Goal: Transaction & Acquisition: Purchase product/service

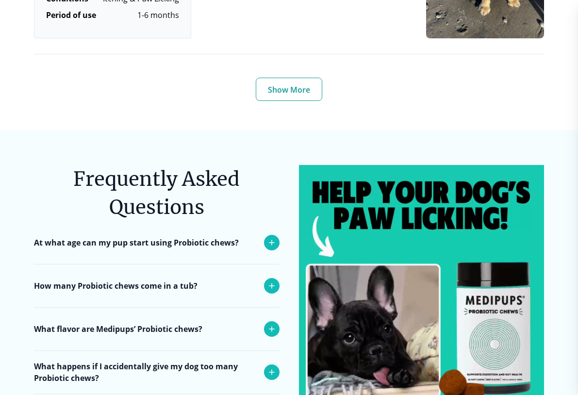
scroll to position [3701, 0]
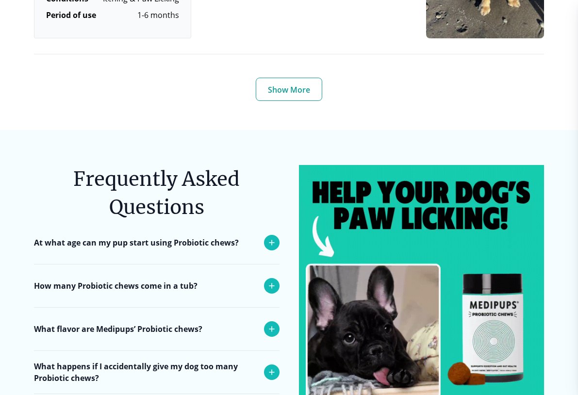
click at [344, 325] on img at bounding box center [422, 288] width 246 height 246
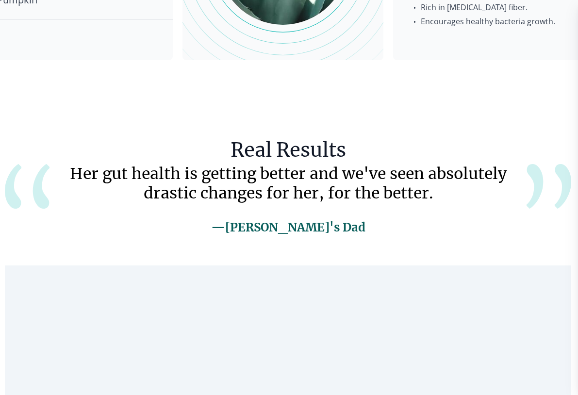
scroll to position [1814, 1]
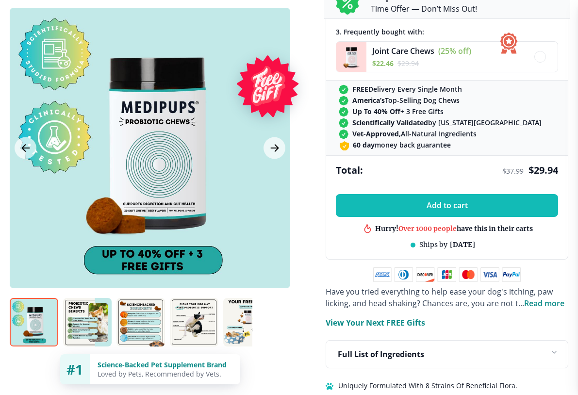
click at [132, 256] on div at bounding box center [150, 148] width 281 height 281
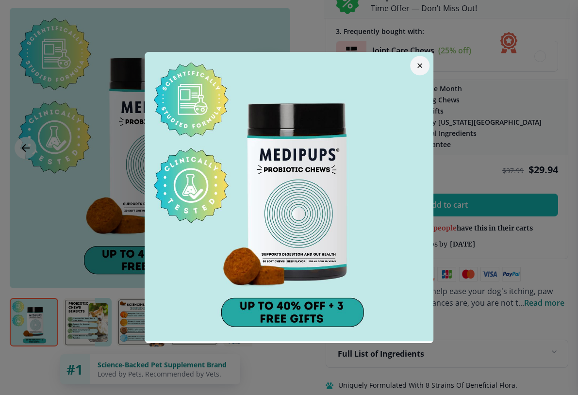
click at [268, 310] on img at bounding box center [289, 196] width 289 height 289
click at [267, 312] on img at bounding box center [289, 196] width 289 height 289
click at [280, 310] on img at bounding box center [289, 196] width 289 height 289
click at [269, 311] on img at bounding box center [289, 196] width 289 height 289
click at [269, 313] on img at bounding box center [289, 196] width 289 height 289
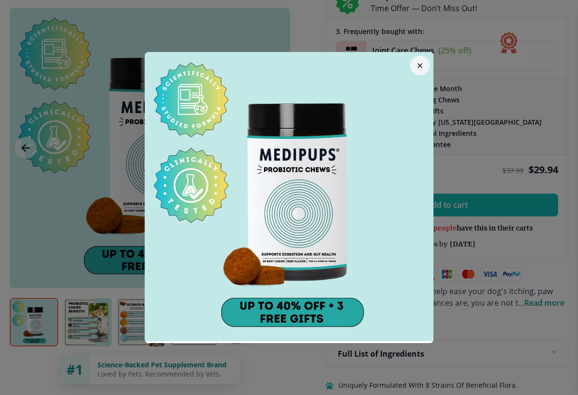
click at [265, 310] on img at bounding box center [289, 196] width 289 height 289
click at [263, 308] on img at bounding box center [289, 196] width 289 height 289
click at [263, 310] on img at bounding box center [289, 196] width 289 height 289
click at [262, 306] on img at bounding box center [289, 196] width 289 height 289
click at [263, 310] on img at bounding box center [289, 196] width 289 height 289
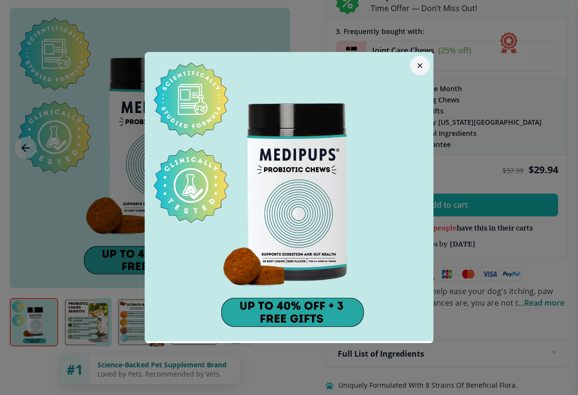
click at [259, 301] on img at bounding box center [289, 196] width 289 height 289
click at [259, 304] on img at bounding box center [289, 196] width 289 height 289
click at [266, 310] on img at bounding box center [289, 196] width 289 height 289
click at [266, 306] on img at bounding box center [289, 196] width 289 height 289
click at [420, 58] on button "button" at bounding box center [419, 65] width 19 height 19
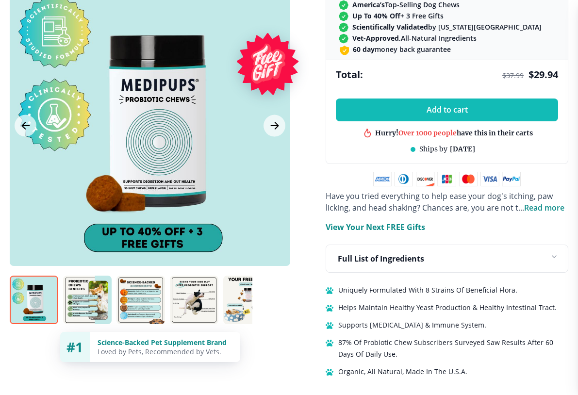
scroll to position [502, 0]
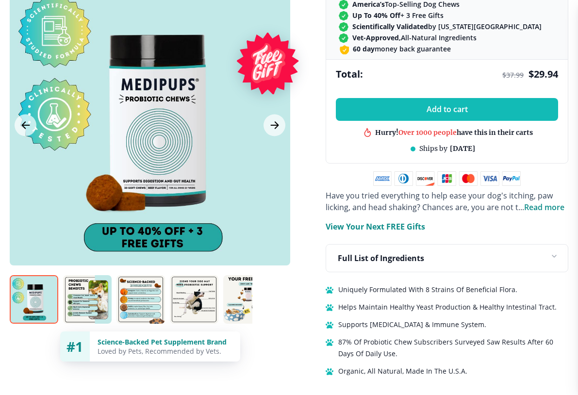
click at [137, 235] on div at bounding box center [150, 125] width 281 height 281
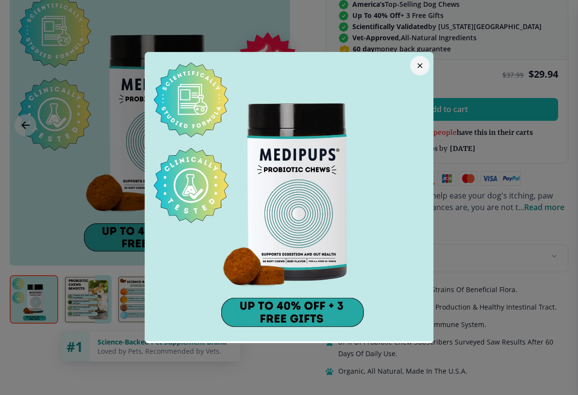
click at [259, 309] on img at bounding box center [289, 196] width 289 height 289
click at [291, 208] on img at bounding box center [289, 196] width 289 height 289
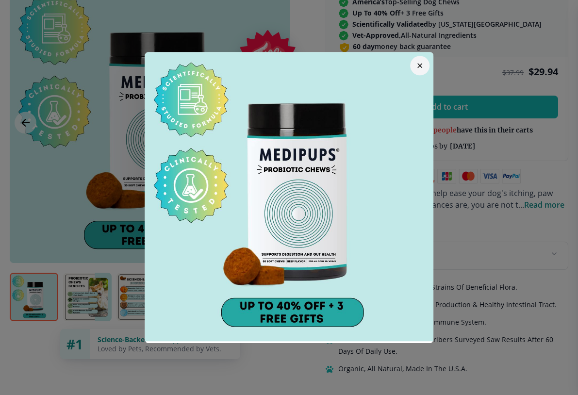
scroll to position [502, 0]
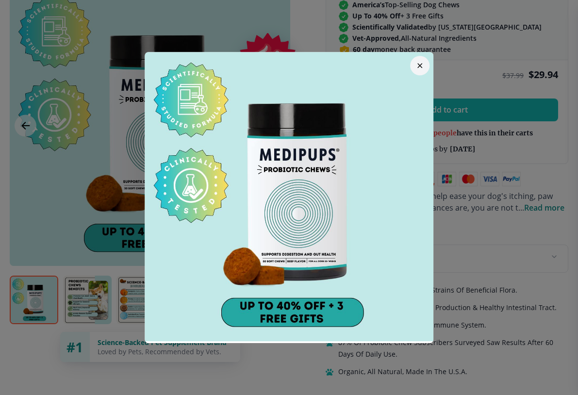
click at [249, 223] on img at bounding box center [289, 196] width 289 height 289
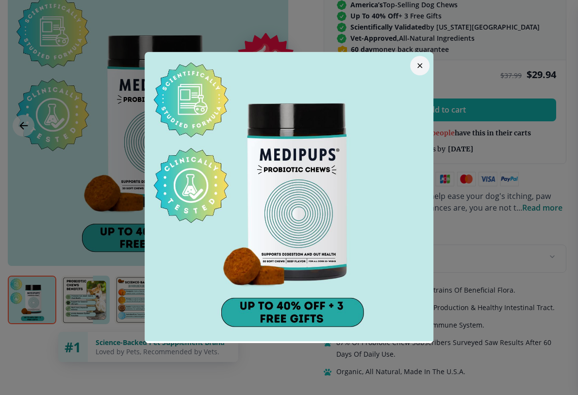
click at [266, 308] on img at bounding box center [289, 196] width 289 height 289
click at [279, 302] on img at bounding box center [289, 196] width 289 height 289
click at [278, 302] on img at bounding box center [289, 196] width 289 height 289
click at [281, 233] on img at bounding box center [289, 196] width 289 height 289
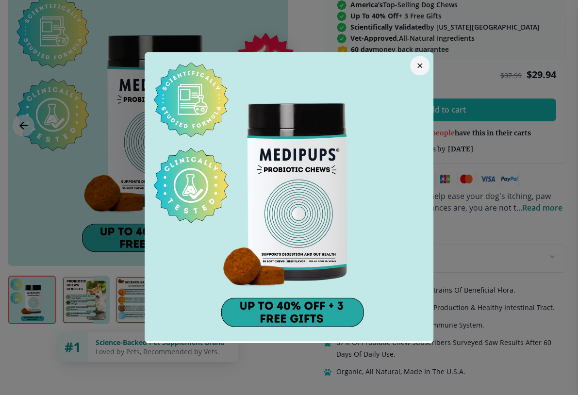
click at [270, 186] on img at bounding box center [289, 196] width 289 height 289
click at [270, 141] on img at bounding box center [289, 196] width 289 height 289
click at [469, 240] on div at bounding box center [289, 197] width 578 height 395
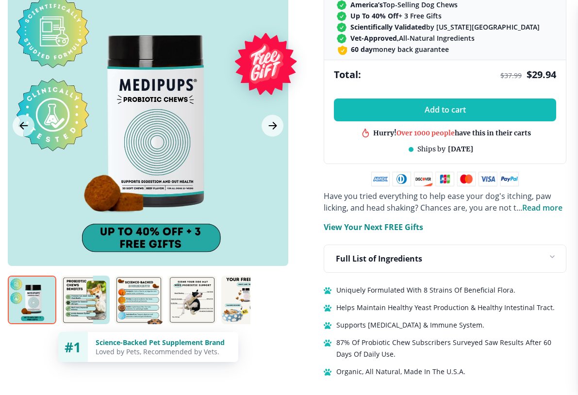
click at [339, 232] on p "View Your Next FREE Gifts" at bounding box center [374, 227] width 100 height 12
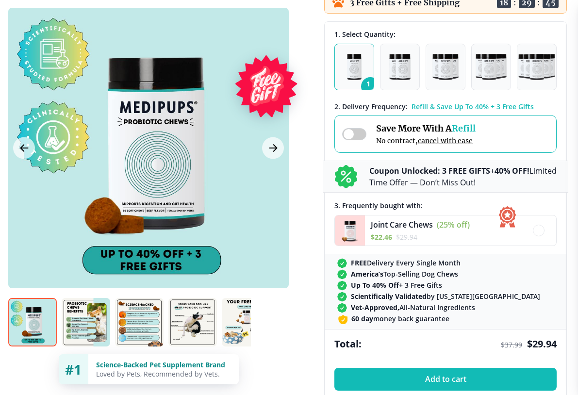
scroll to position [233, 2]
click at [455, 122] on div "Save More With A Refill No contract, cancel with ease" at bounding box center [445, 134] width 222 height 38
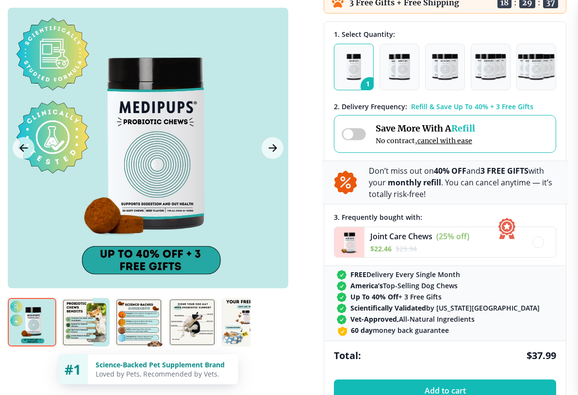
click at [353, 135] on span at bounding box center [354, 134] width 24 height 12
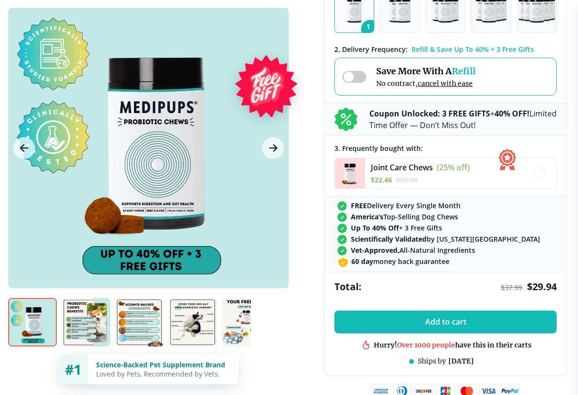
scroll to position [290, 2]
click at [371, 330] on button "Add to cart" at bounding box center [445, 322] width 222 height 23
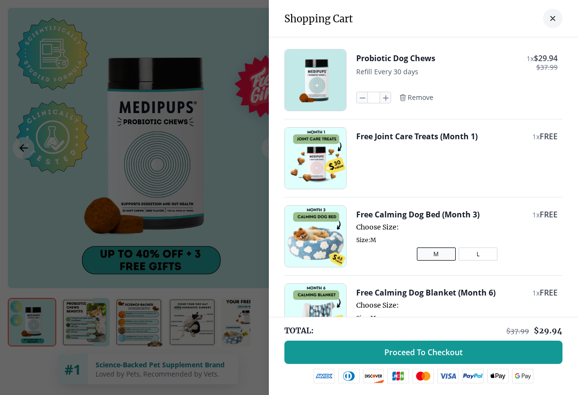
click at [467, 249] on button "L" at bounding box center [478, 254] width 39 height 13
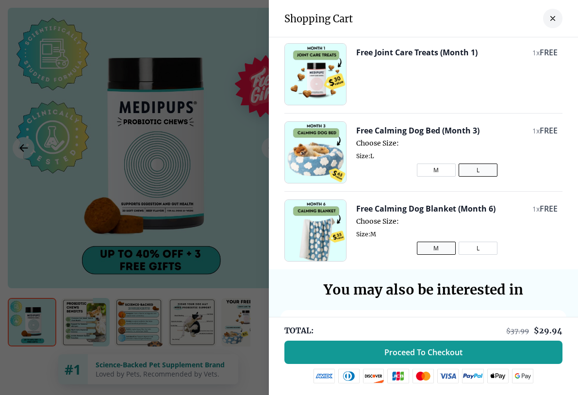
scroll to position [86, 0]
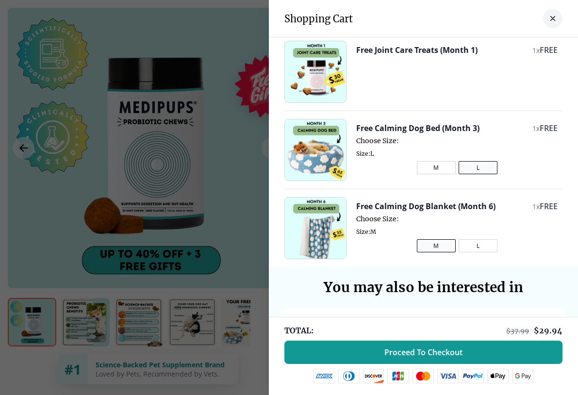
click at [478, 242] on button "L" at bounding box center [478, 245] width 39 height 13
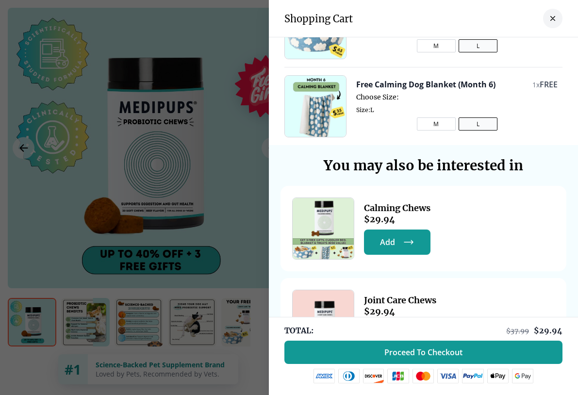
scroll to position [209, 0]
click at [385, 353] on span "Proceed To Checkout" at bounding box center [423, 353] width 78 height 10
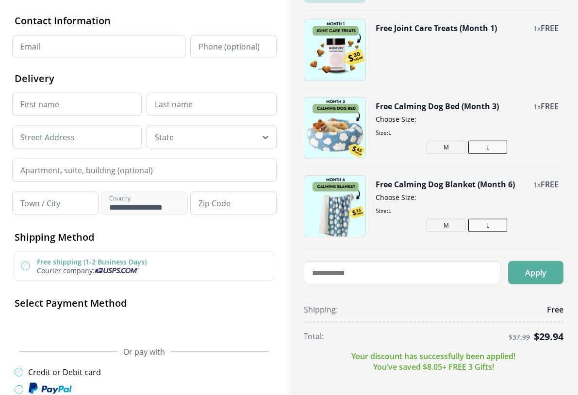
scroll to position [71, 0]
click at [27, 49] on input "Email" at bounding box center [98, 46] width 173 height 23
type input "**********"
click at [26, 104] on input "First name" at bounding box center [77, 104] width 130 height 23
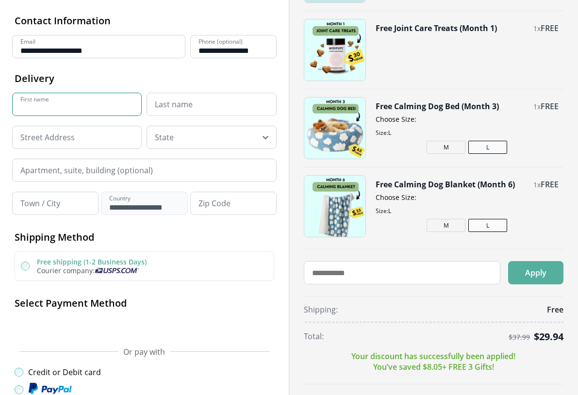
type input "*****"
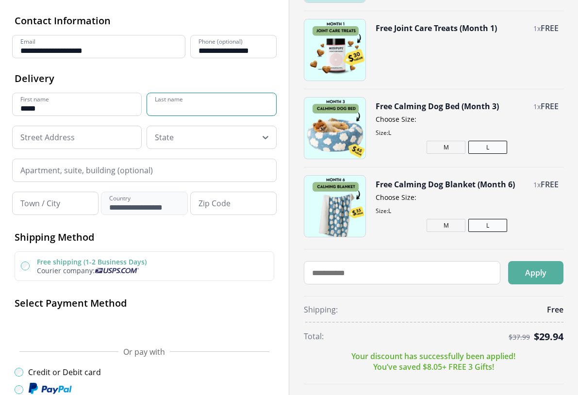
type input "******"
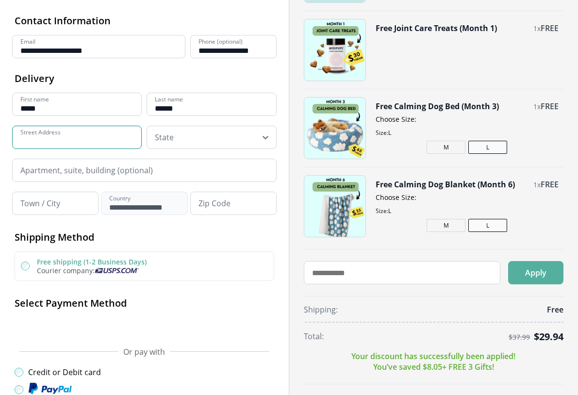
type input "**********"
type input "**"
type input "**********"
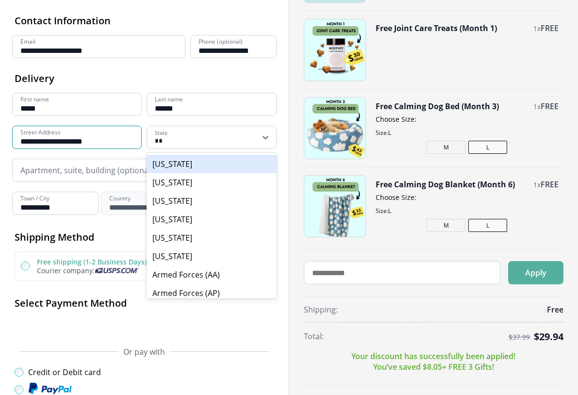
type input "*****"
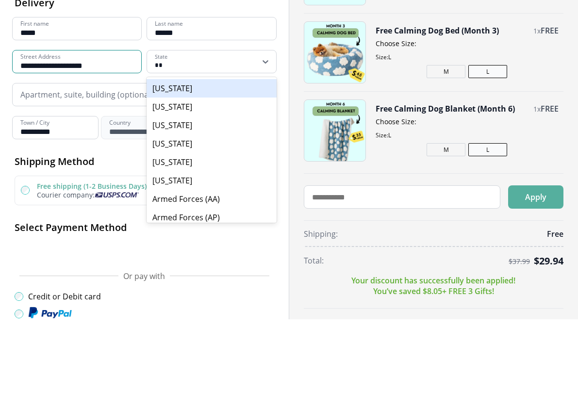
click at [158, 173] on div "[US_STATE]" at bounding box center [212, 182] width 130 height 18
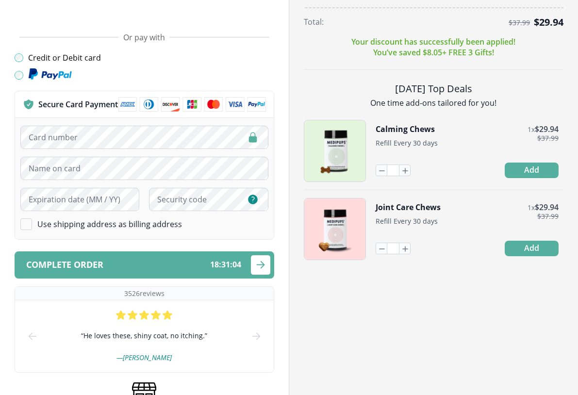
scroll to position [386, 0]
click at [53, 267] on span "Complete order" at bounding box center [64, 264] width 77 height 9
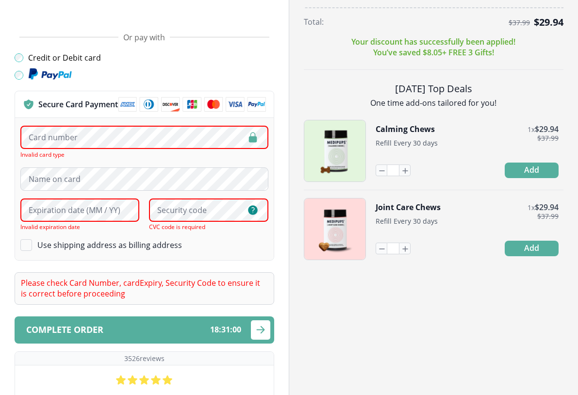
click at [103, 63] on div "Credit or Debit card" at bounding box center [145, 57] width 260 height 11
click at [131, 71] on div at bounding box center [145, 75] width 260 height 15
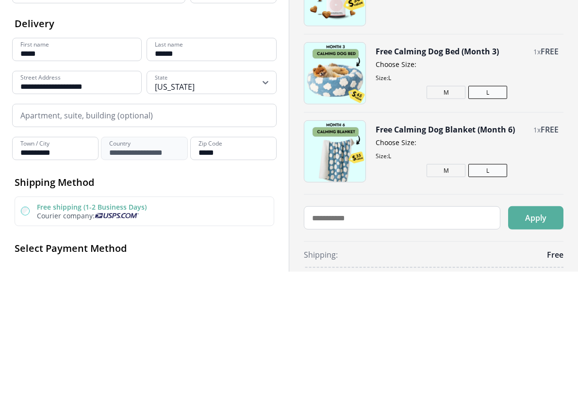
scroll to position [0, 0]
